Goal: Download file/media

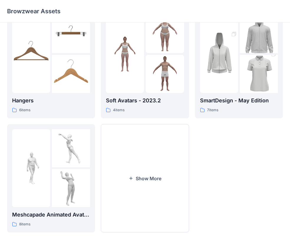
scroll to position [147, 0]
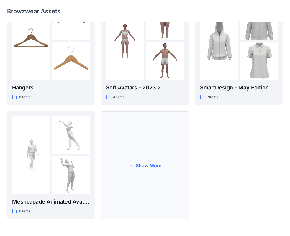
click at [127, 147] on button "Show More" at bounding box center [145, 165] width 88 height 108
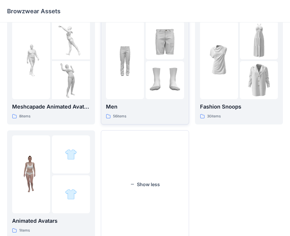
scroll to position [261, 0]
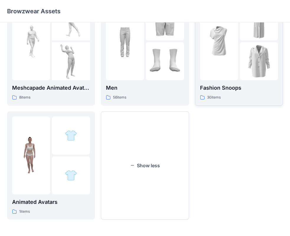
click at [207, 66] on div at bounding box center [219, 41] width 38 height 78
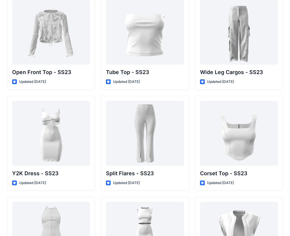
scroll to position [456, 0]
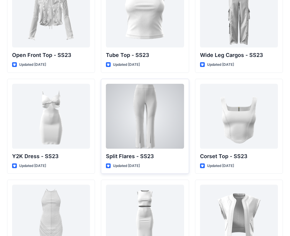
click at [132, 113] on div at bounding box center [145, 116] width 78 height 65
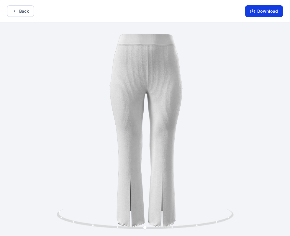
click at [269, 7] on button "Download" at bounding box center [264, 11] width 38 height 12
click at [257, 12] on button "Download" at bounding box center [264, 11] width 38 height 12
